Goal: Navigation & Orientation: Find specific page/section

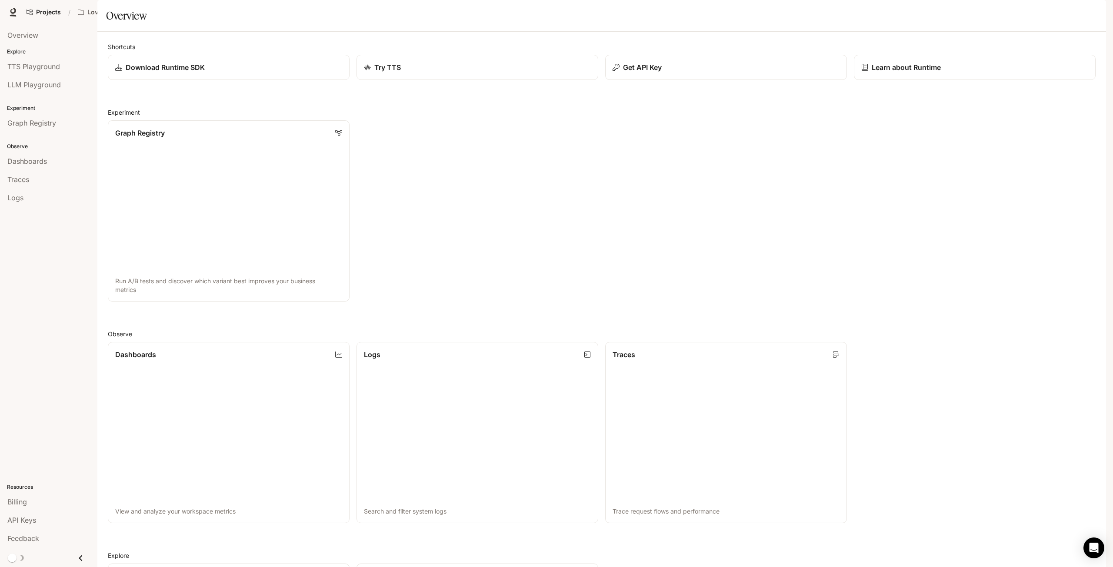
click at [1041, 18] on link "Documentation Documentation" at bounding box center [1037, 11] width 53 height 17
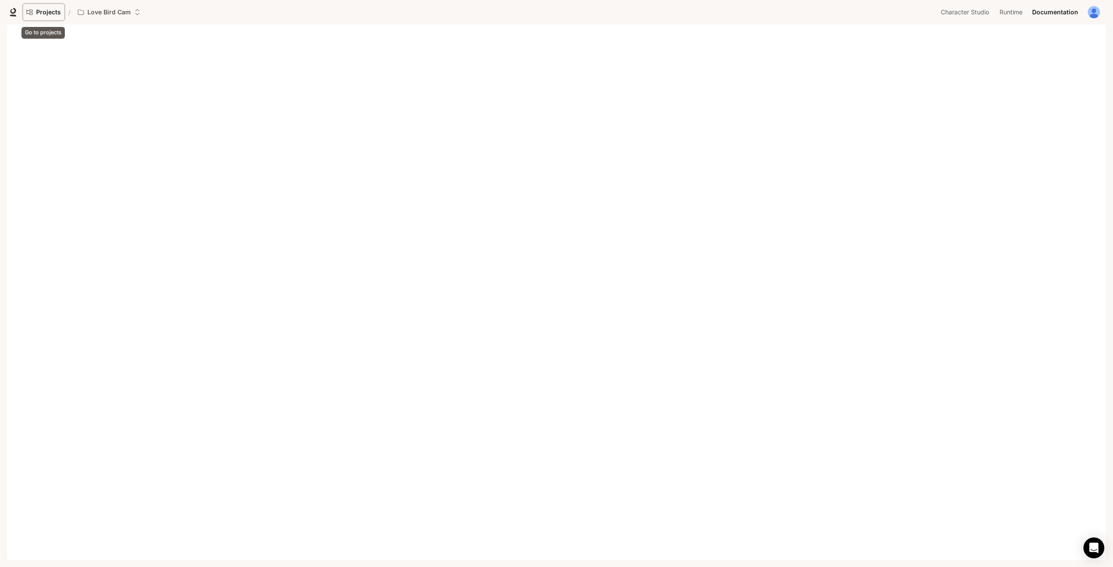
click at [35, 13] on link "Projects" at bounding box center [44, 11] width 42 height 17
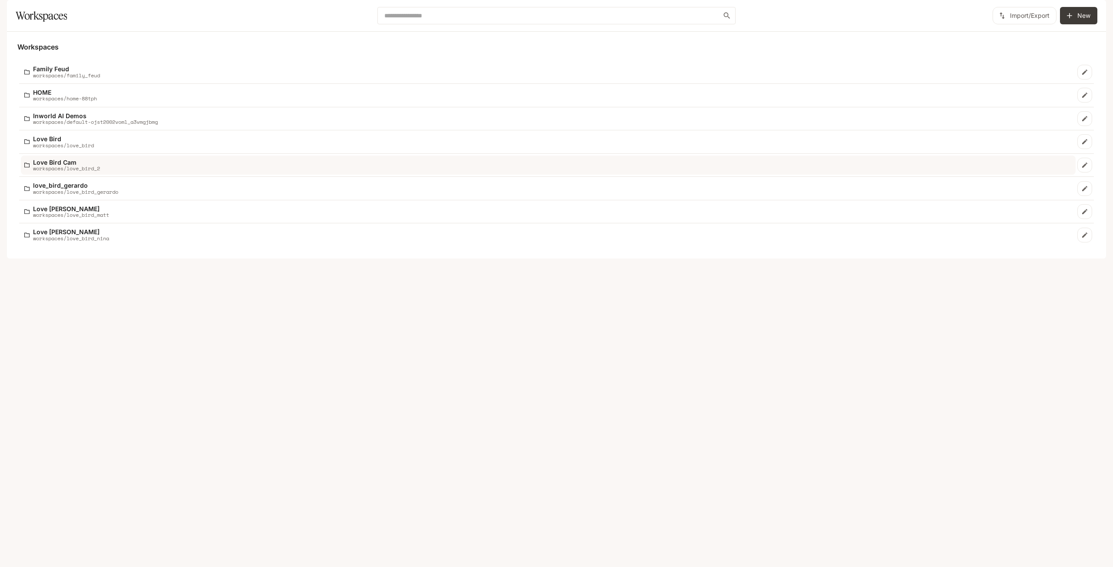
click at [80, 171] on p "workspaces/love_bird_2" at bounding box center [66, 169] width 67 height 6
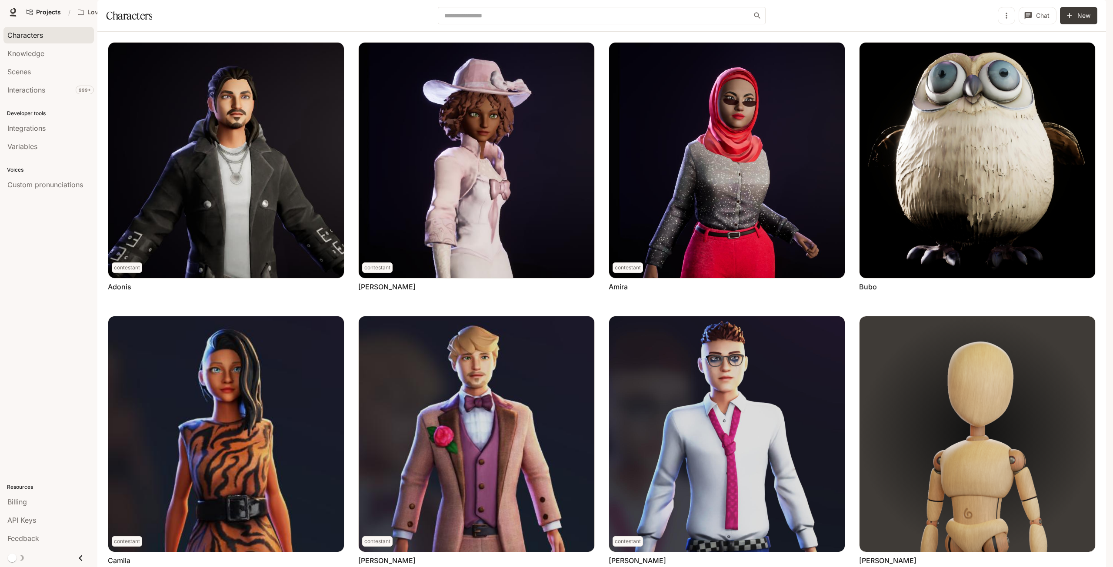
click at [894, 28] on section "Characters ​ Chat New" at bounding box center [601, 16] width 1009 height 32
